Goal: Obtain resource: Obtain resource

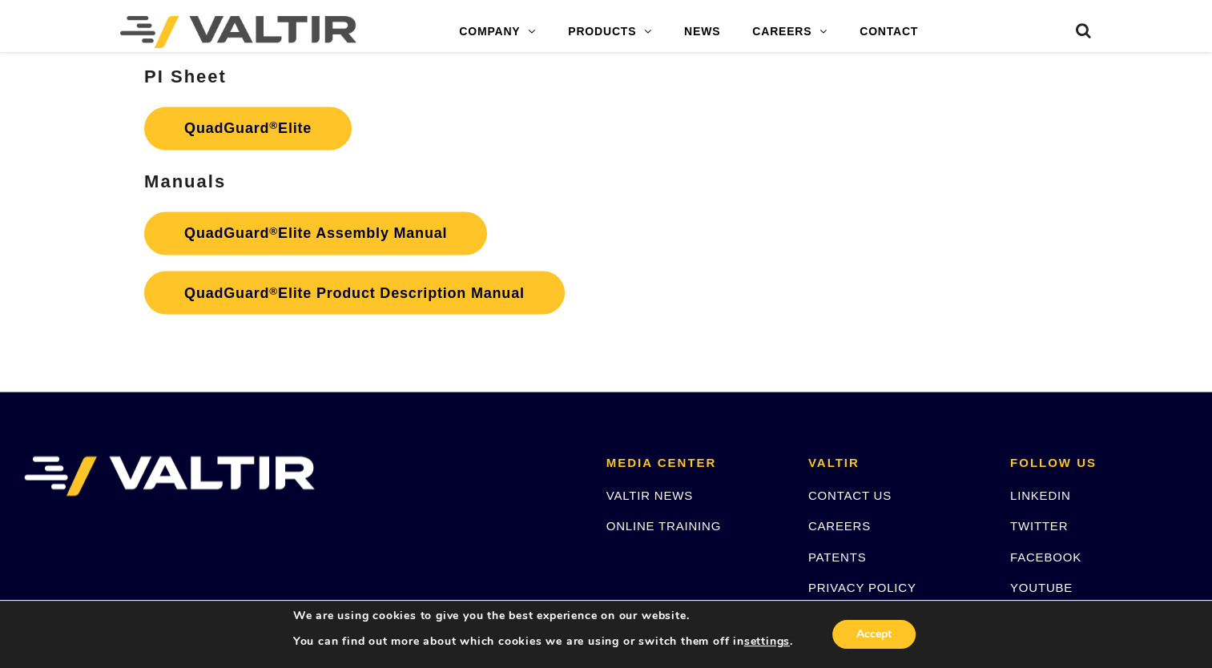
scroll to position [2724, 0]
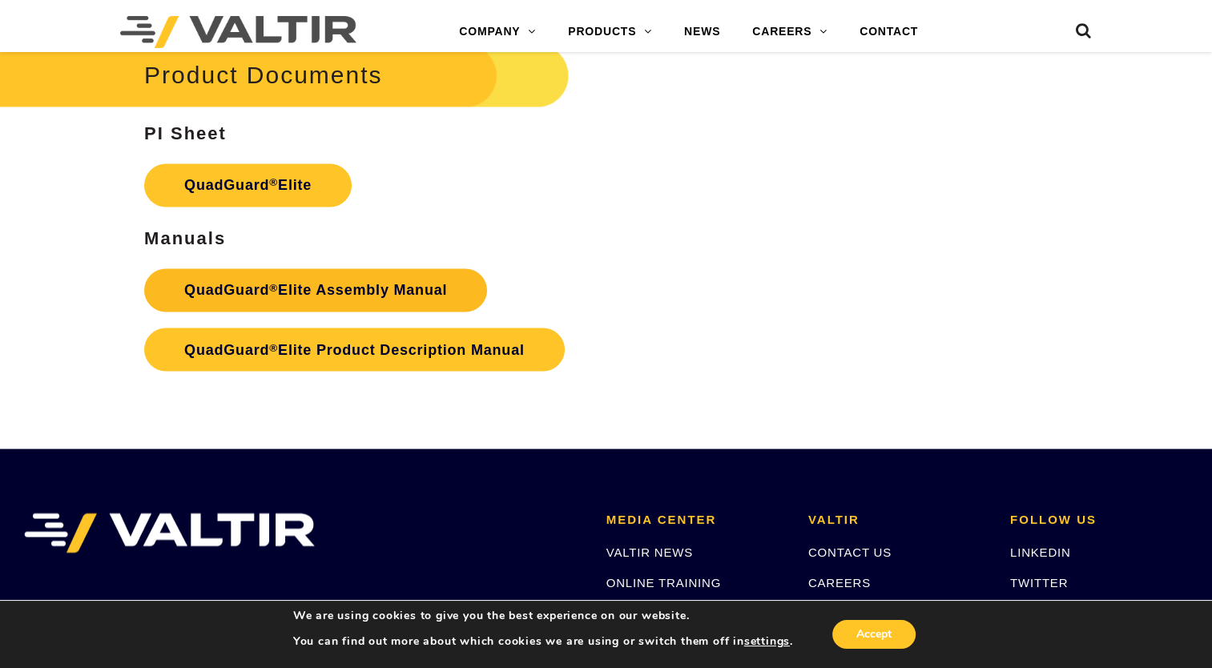
click at [311, 298] on link "QuadGuard ® Elite Assembly Manual" at bounding box center [315, 289] width 343 height 43
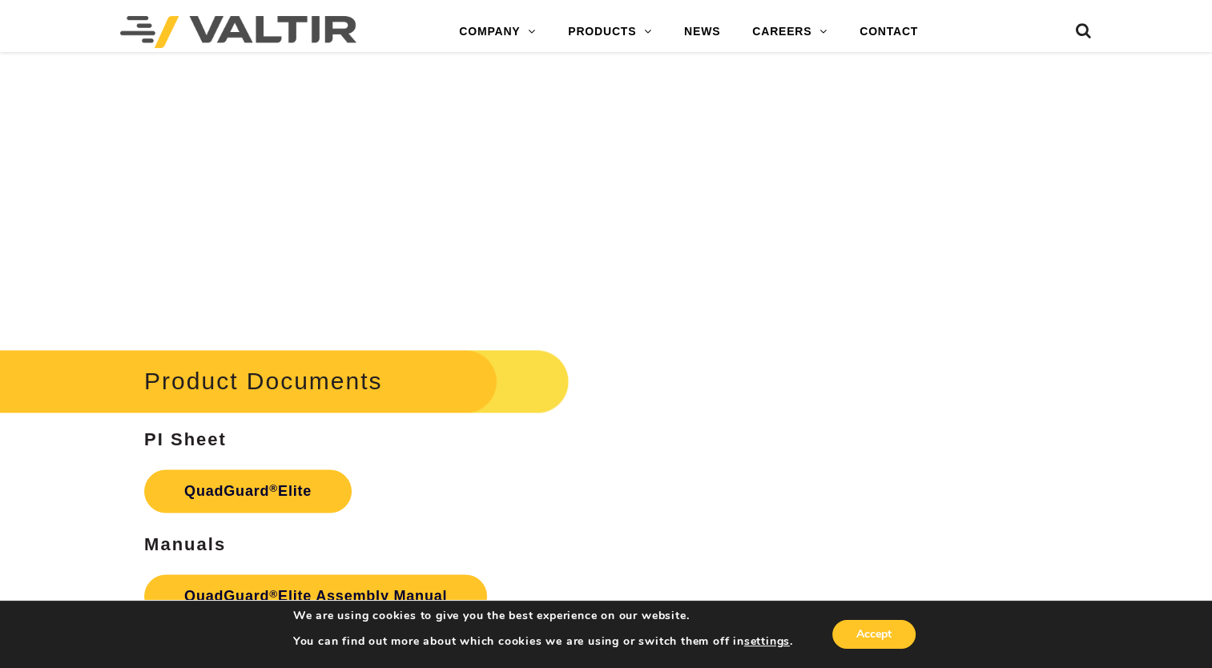
scroll to position [2644, 0]
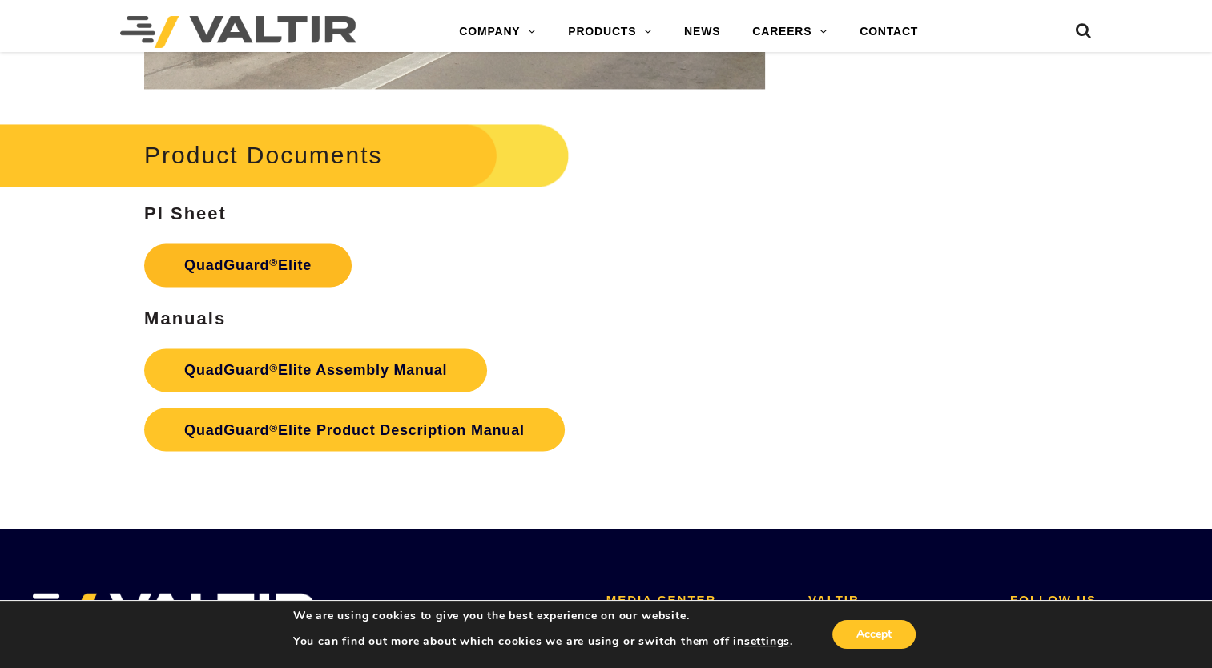
click at [225, 268] on link "QuadGuard ® Elite" at bounding box center [248, 265] width 208 height 43
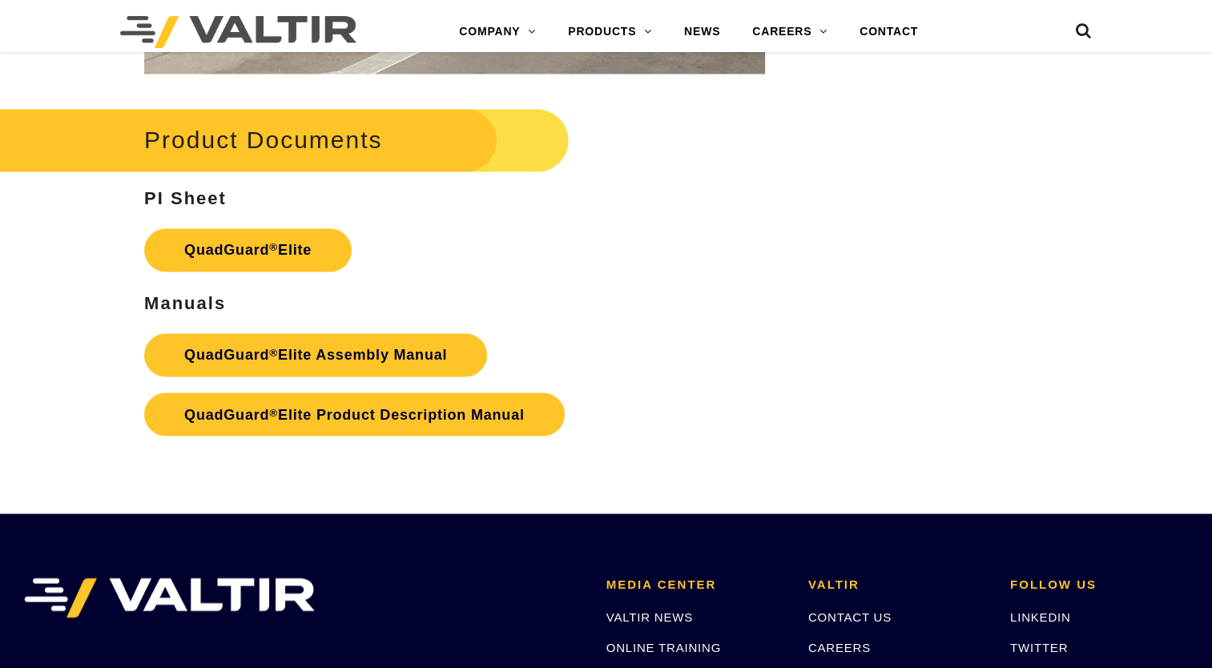
scroll to position [2644, 0]
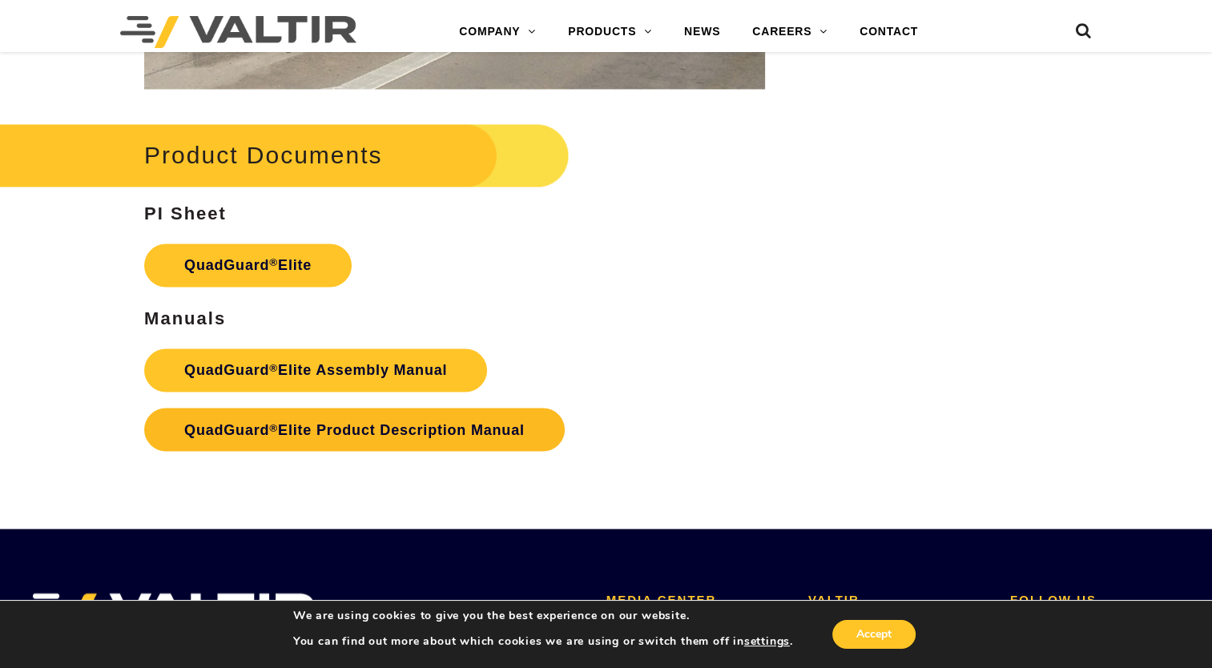
click at [343, 429] on link "QuadGuard ® Elite Product Description Manual" at bounding box center [354, 429] width 421 height 43
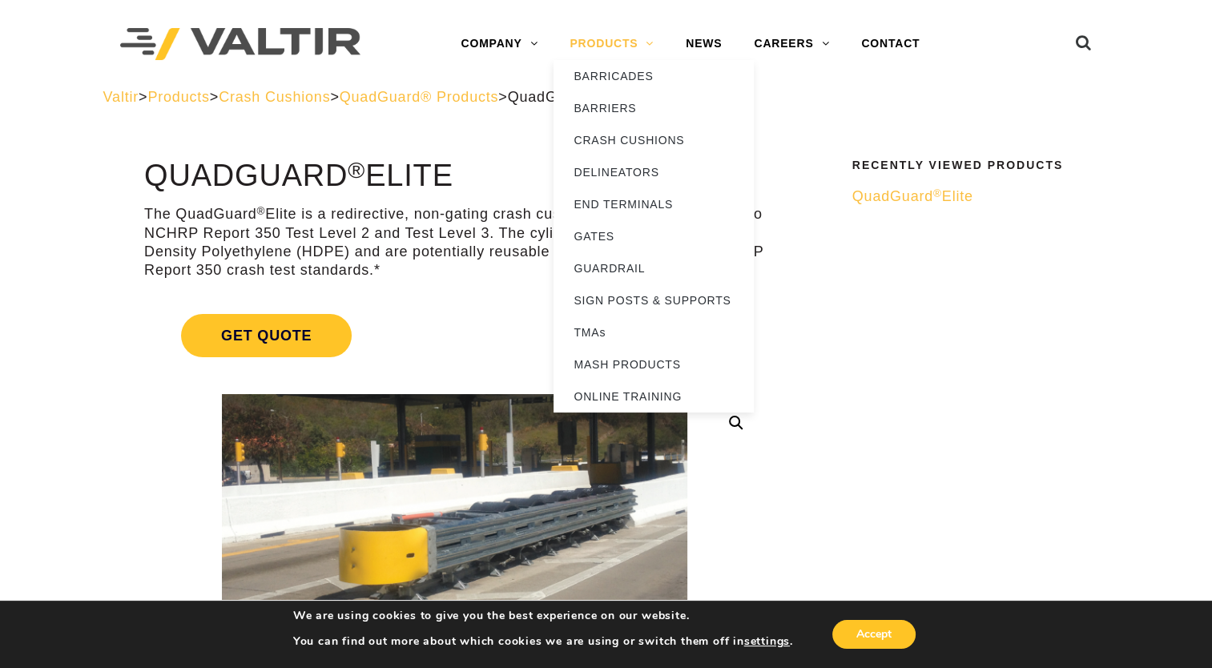
click at [619, 46] on link "PRODUCTS" at bounding box center [612, 44] width 116 height 32
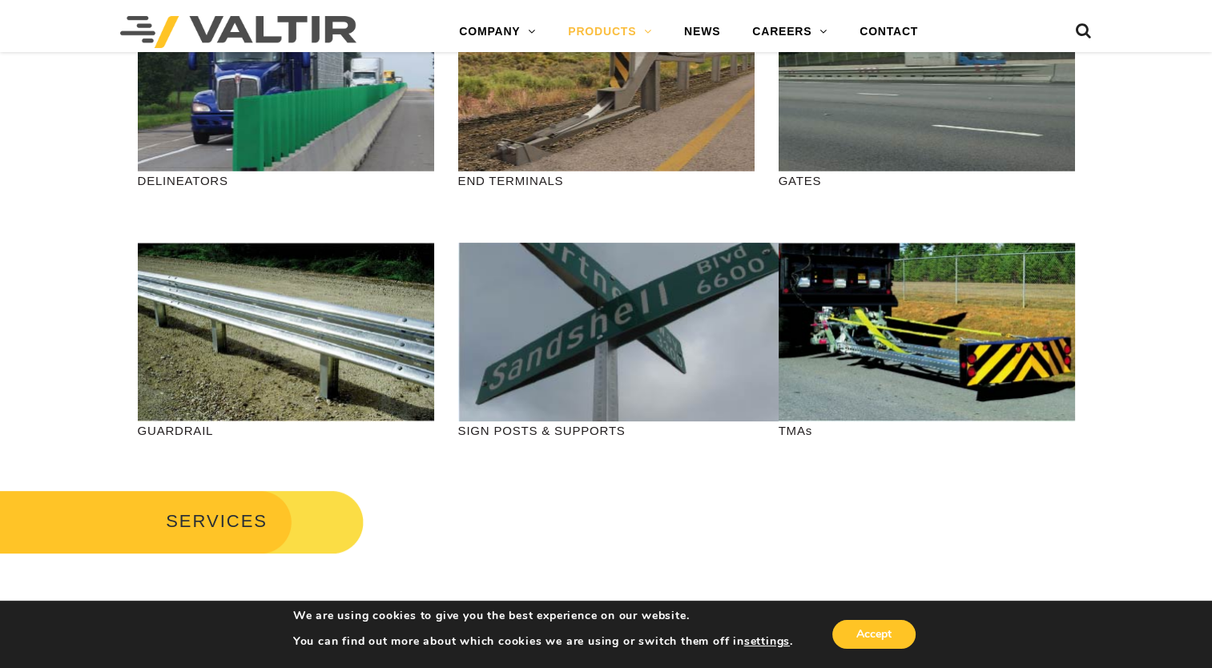
scroll to position [481, 0]
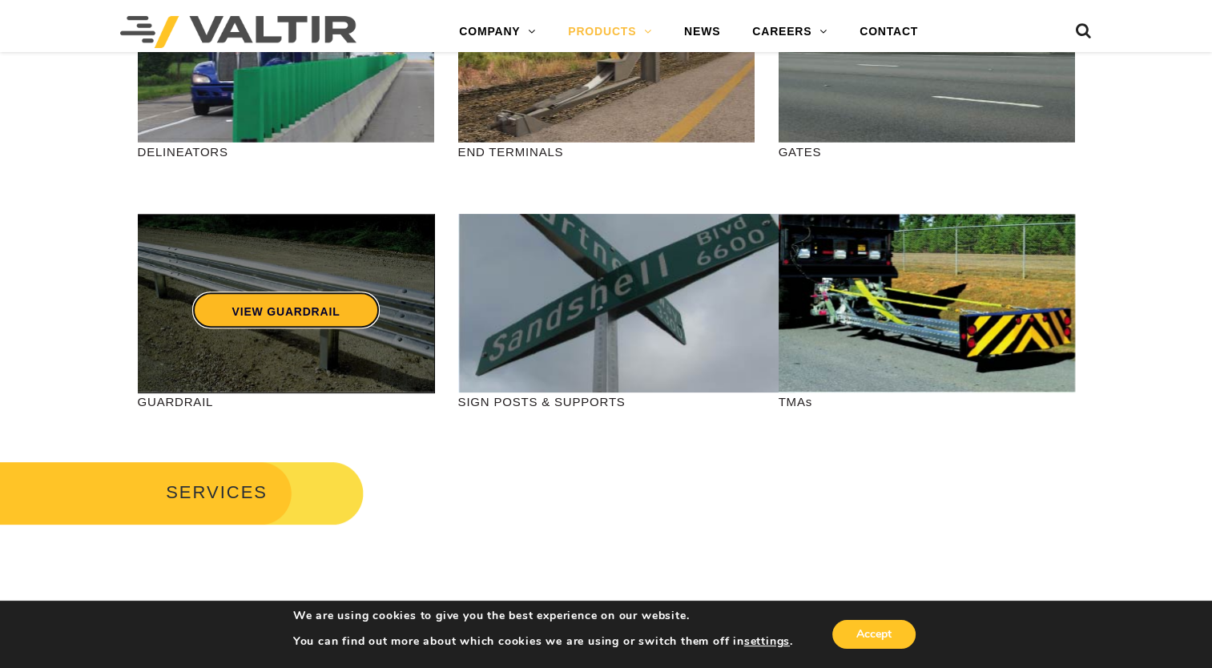
click at [284, 319] on link "VIEW GUARDRAIL" at bounding box center [285, 310] width 188 height 37
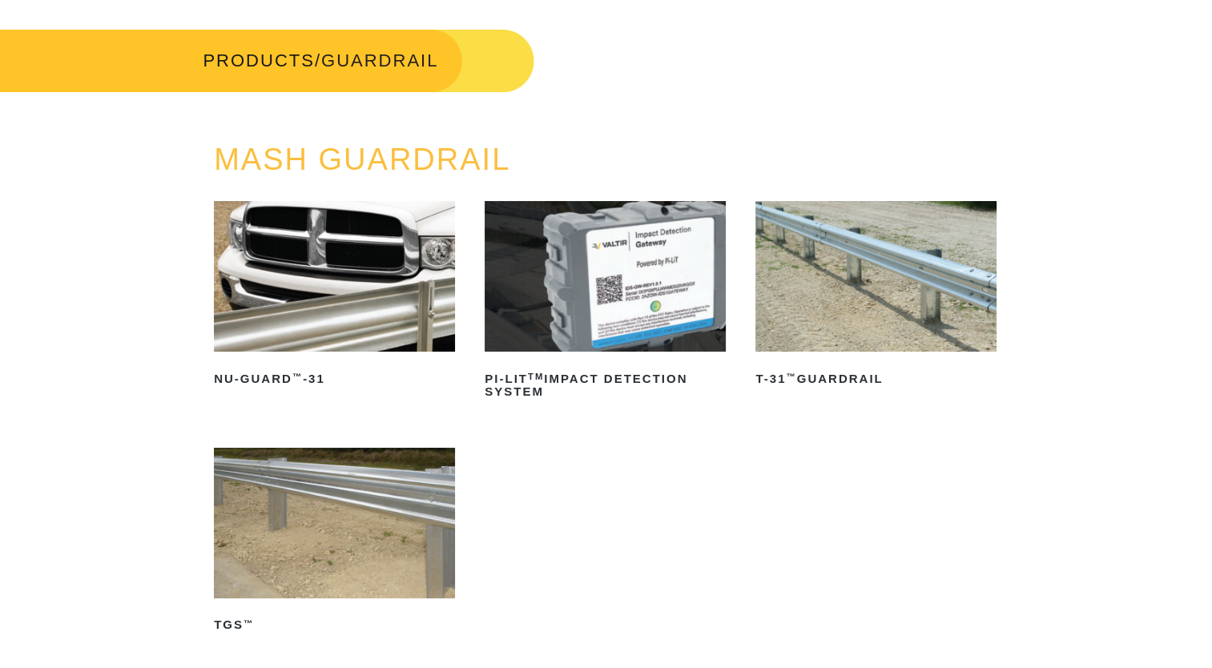
scroll to position [160, 0]
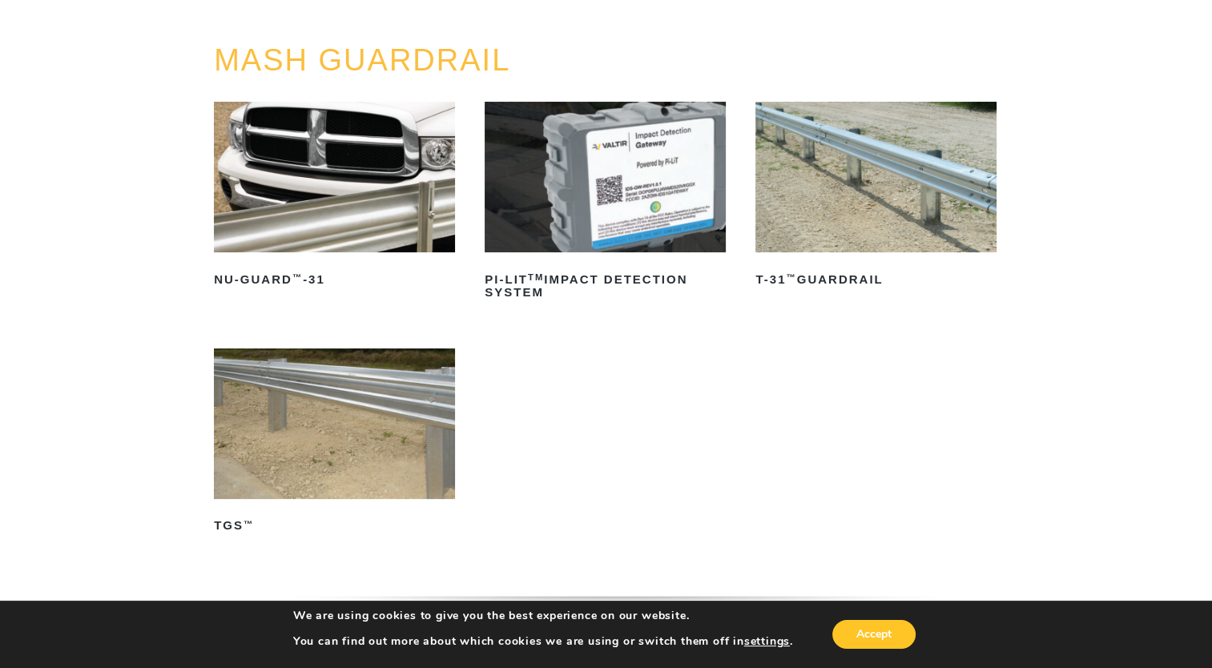
click at [434, 408] on img at bounding box center [334, 424] width 241 height 151
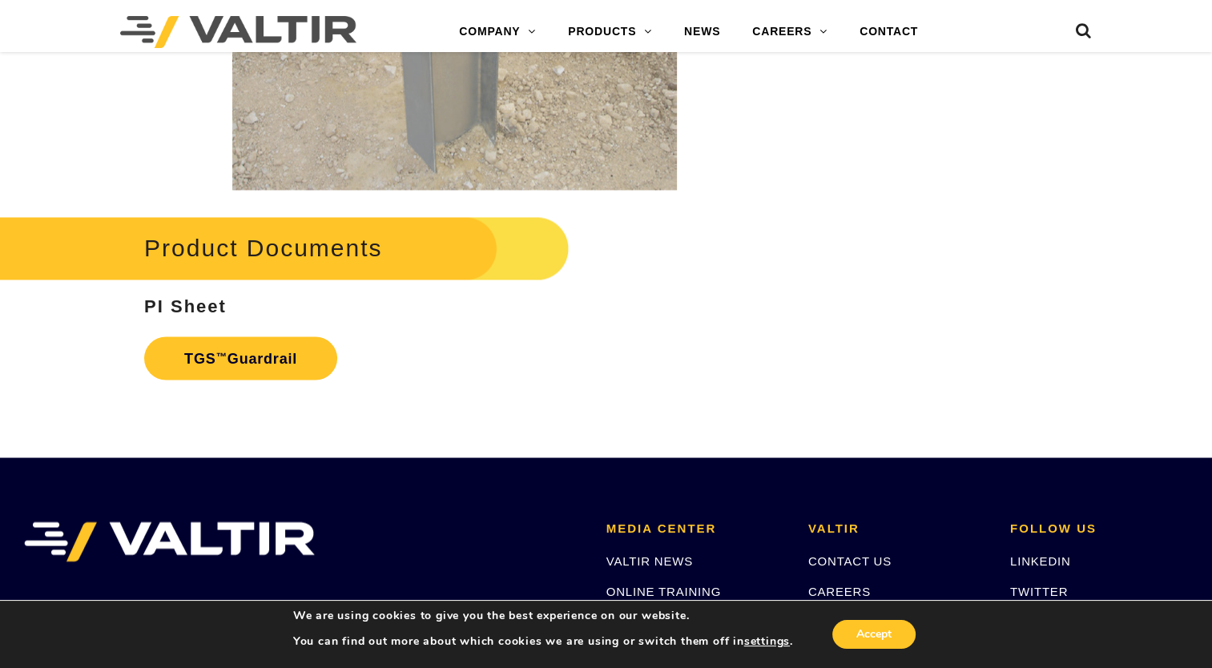
scroll to position [2804, 0]
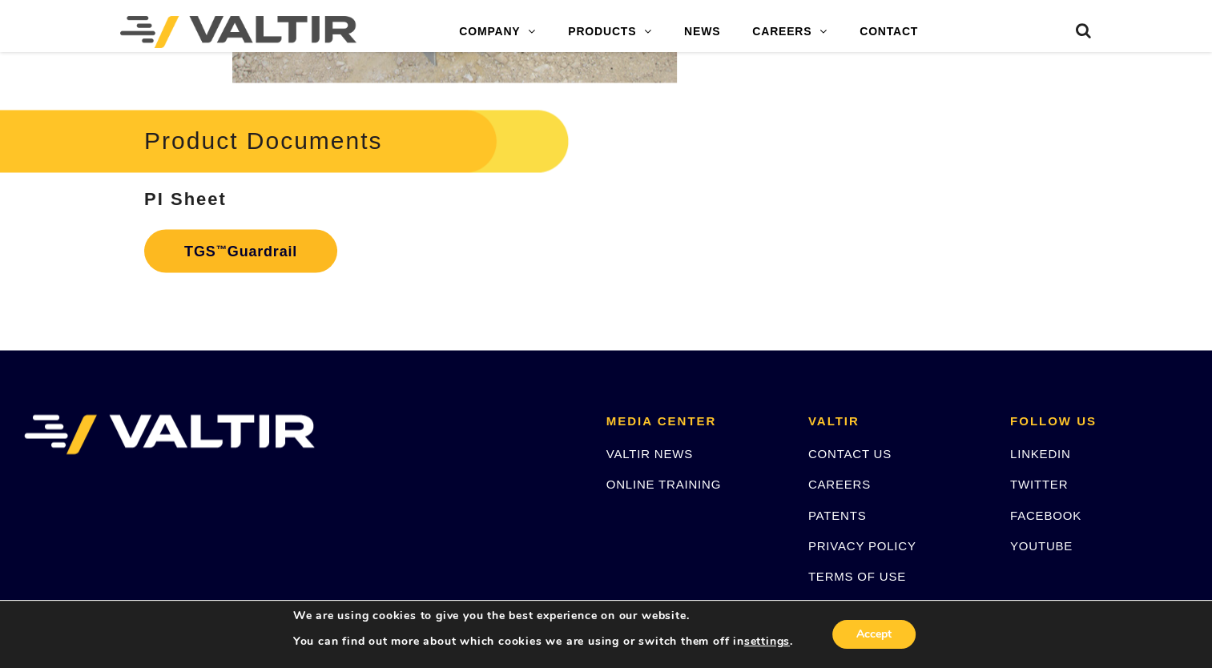
click at [214, 258] on link "TGS ™ Guardrail" at bounding box center [240, 250] width 193 height 43
